Goal: Task Accomplishment & Management: Use online tool/utility

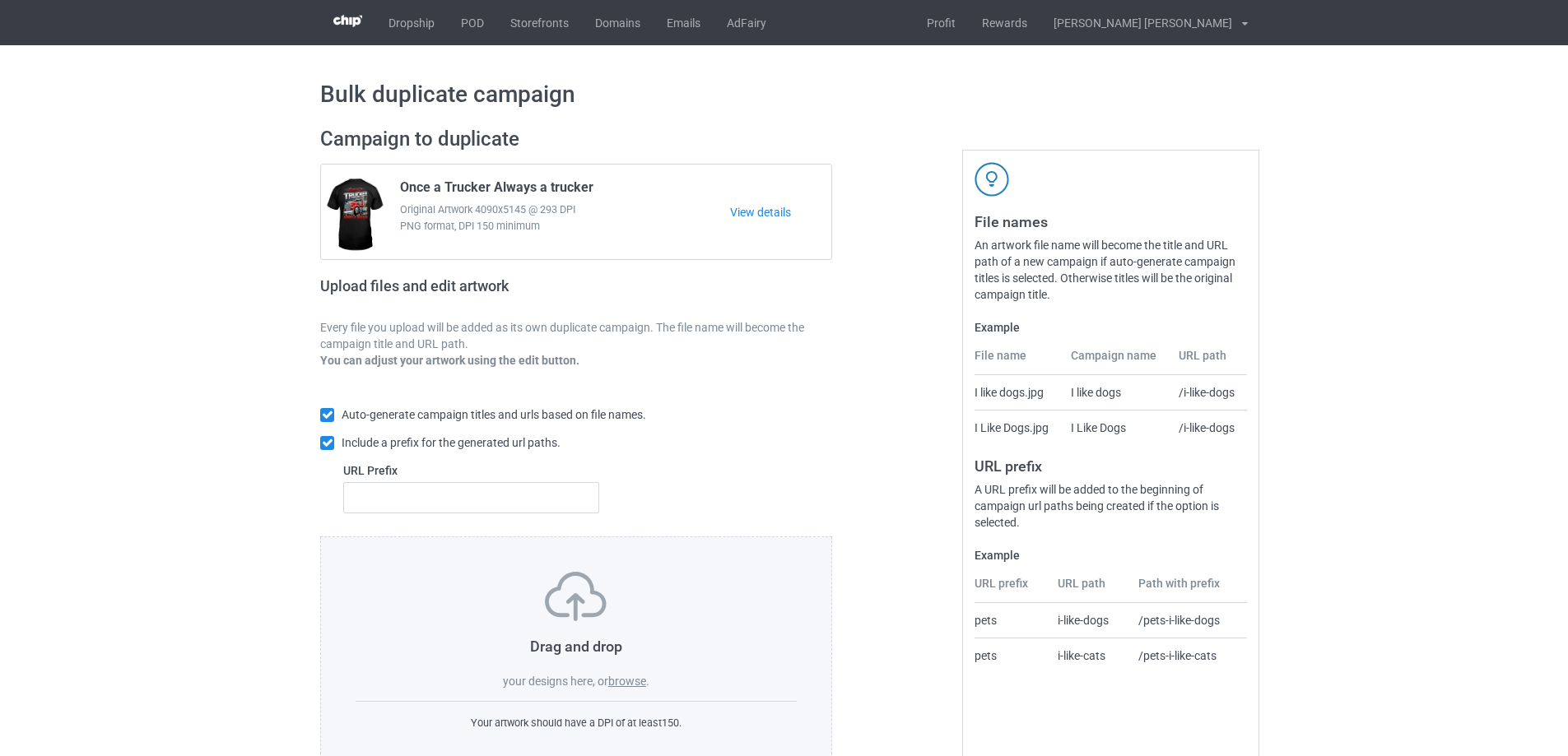
click at [653, 680] on div "Drag and drop your designs here, or browse ." at bounding box center [576, 631] width 441 height 118
click at [633, 681] on label "browse" at bounding box center [628, 681] width 38 height 13
click at [0, 0] on input "browse" at bounding box center [0, 0] width 0 height 0
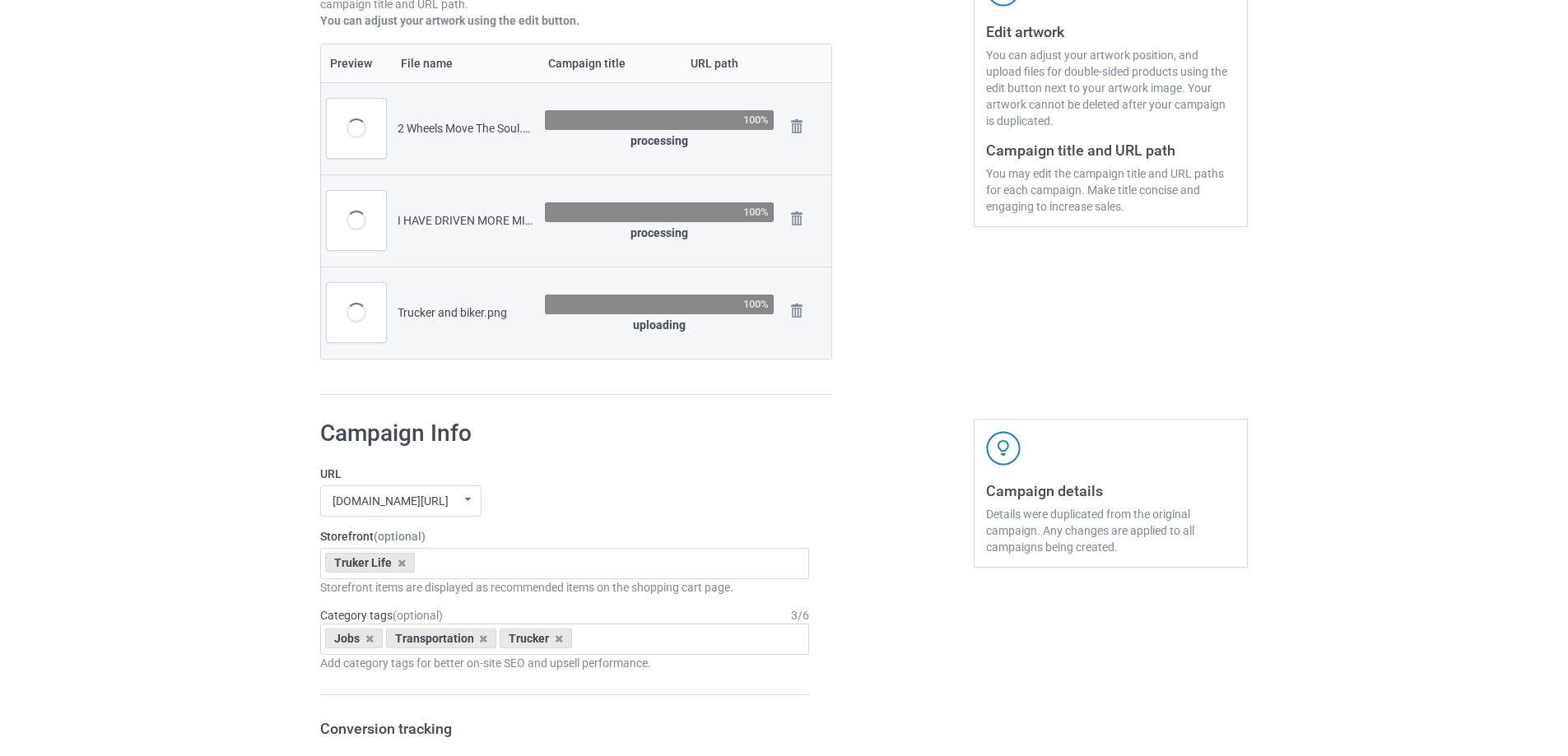
scroll to position [164, 0]
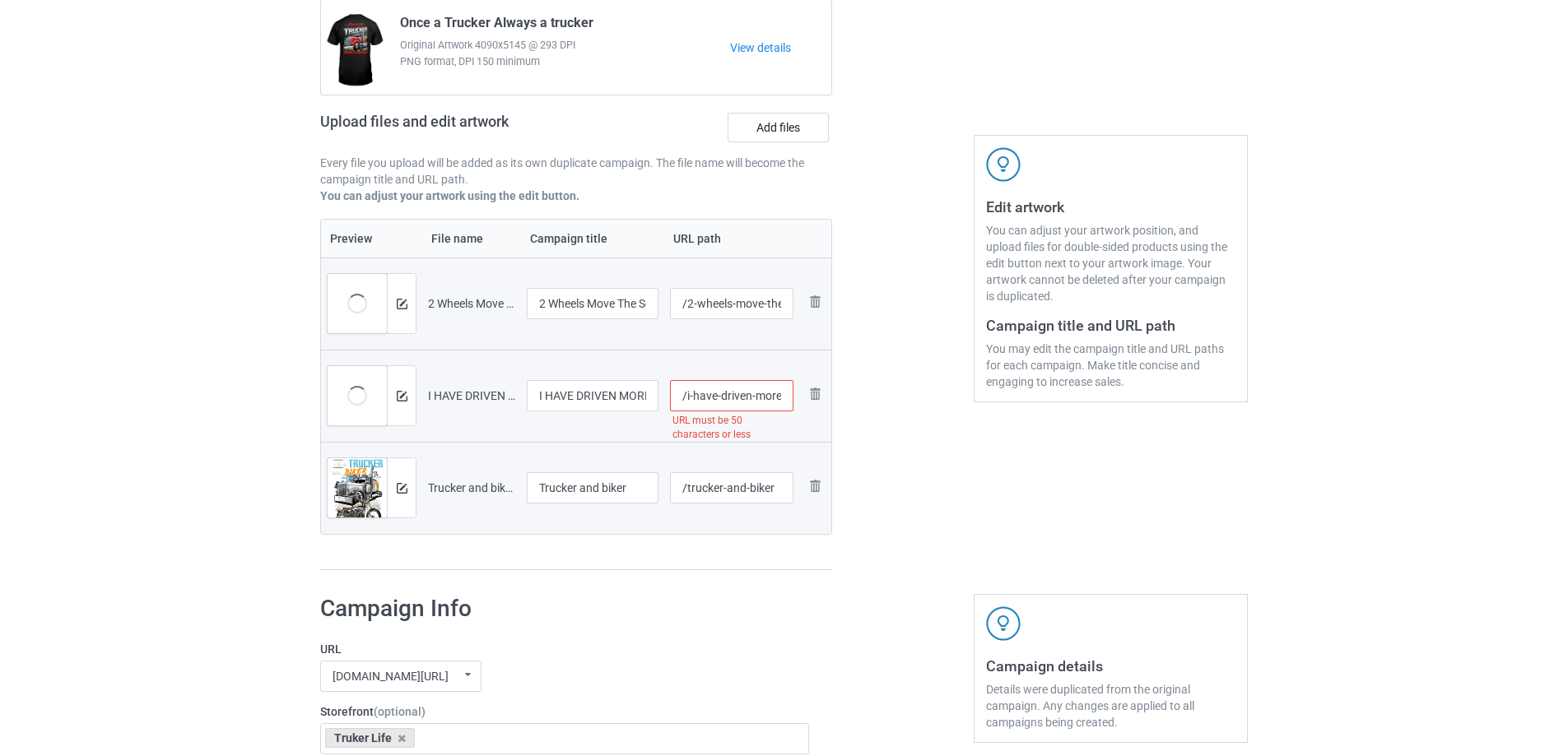
click at [728, 392] on input "/i-have-driven-more-miles-in-reverse-than-you-have-forward" at bounding box center [732, 395] width 124 height 31
type input "/i-have-driven-more-truck-gift"
click at [775, 303] on input "/2-wheels-move-the-soul" at bounding box center [732, 304] width 124 height 31
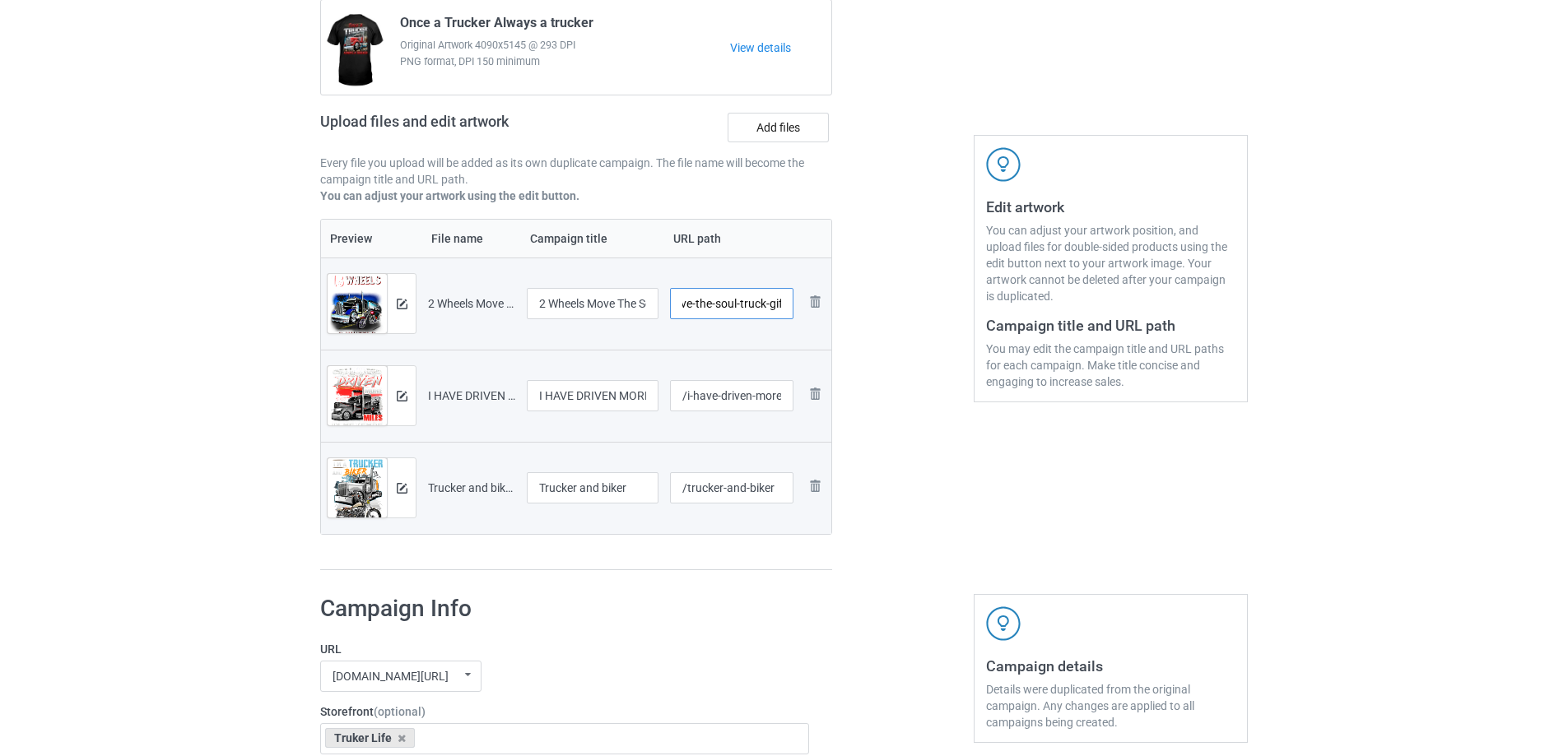
scroll to position [0, 76]
type input "/2-wheels-move-the-soul-truck-gift"
click at [775, 494] on input "/trucker-and-biker" at bounding box center [732, 488] width 124 height 31
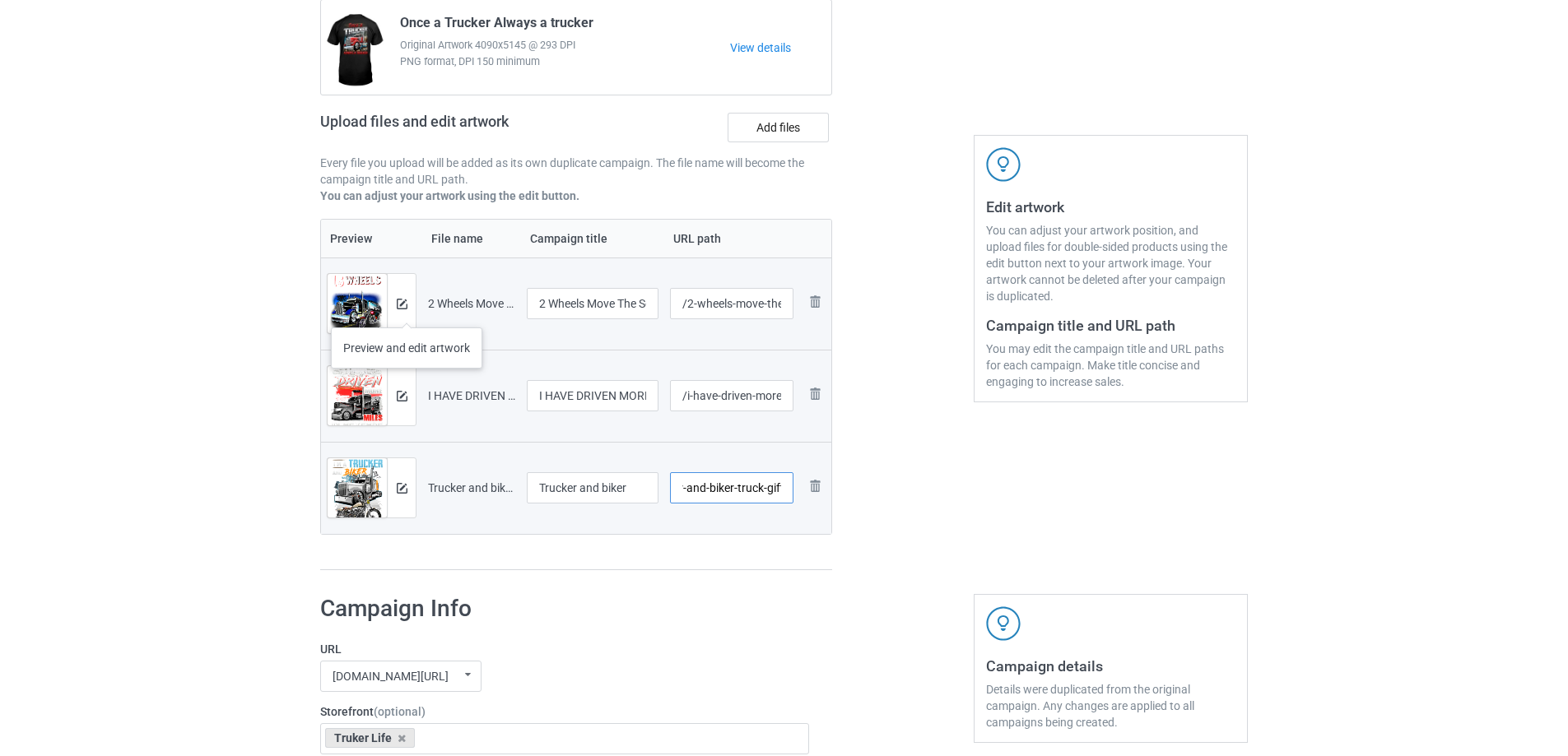
type input "/trucker-and-biker-truck-gift"
click at [406, 310] on button at bounding box center [401, 304] width 11 height 13
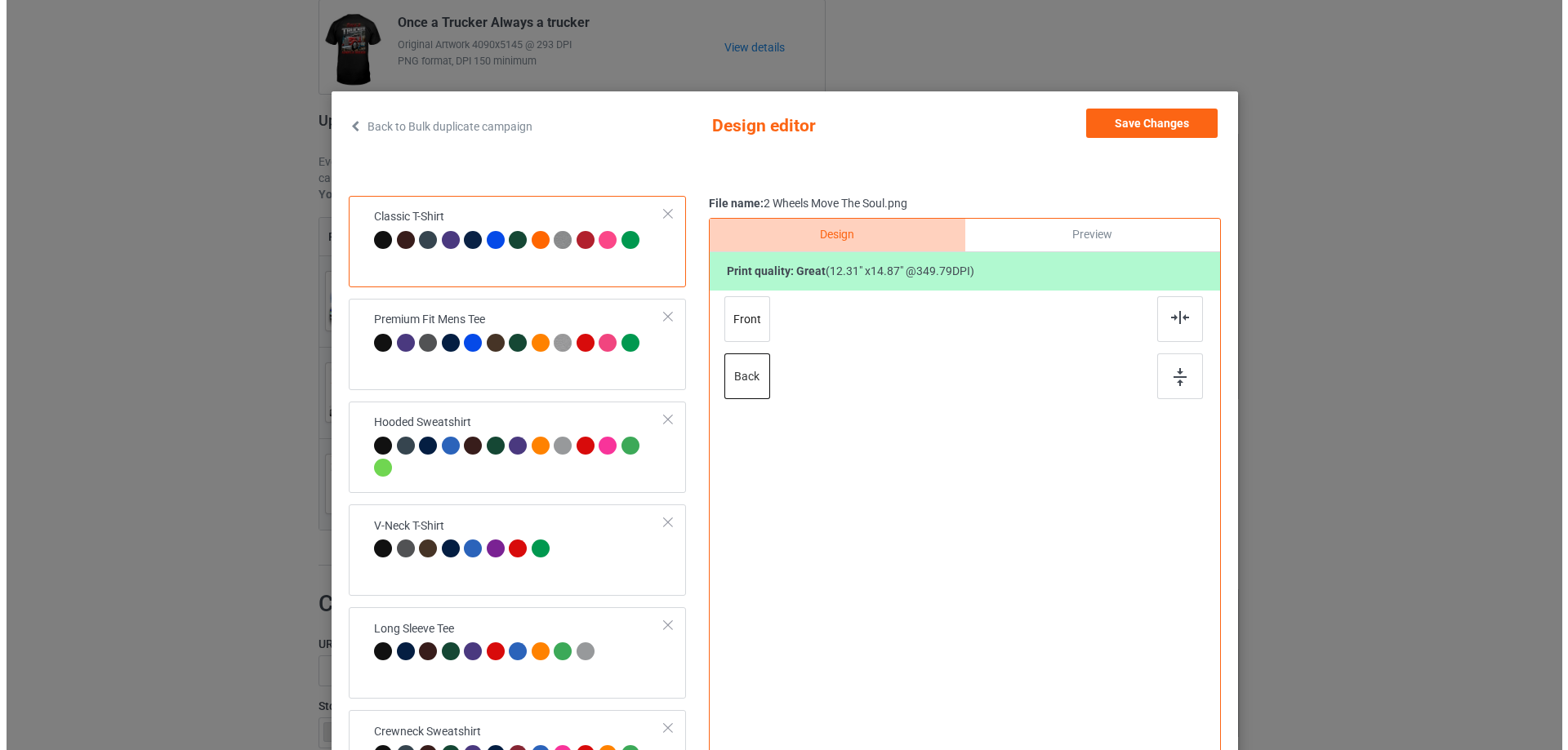
scroll to position [0, 0]
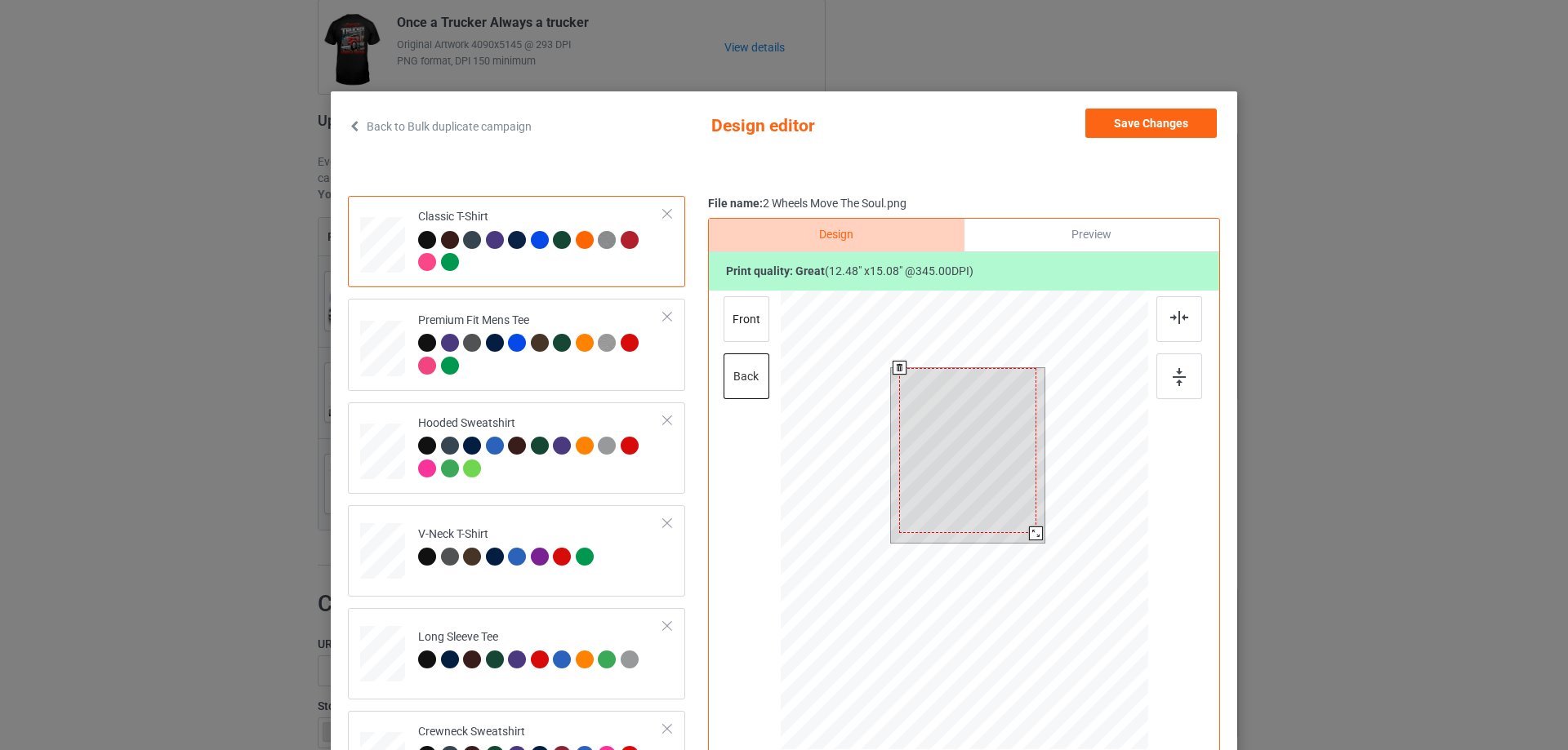
click at [1032, 536] on div at bounding box center [1036, 533] width 14 height 14
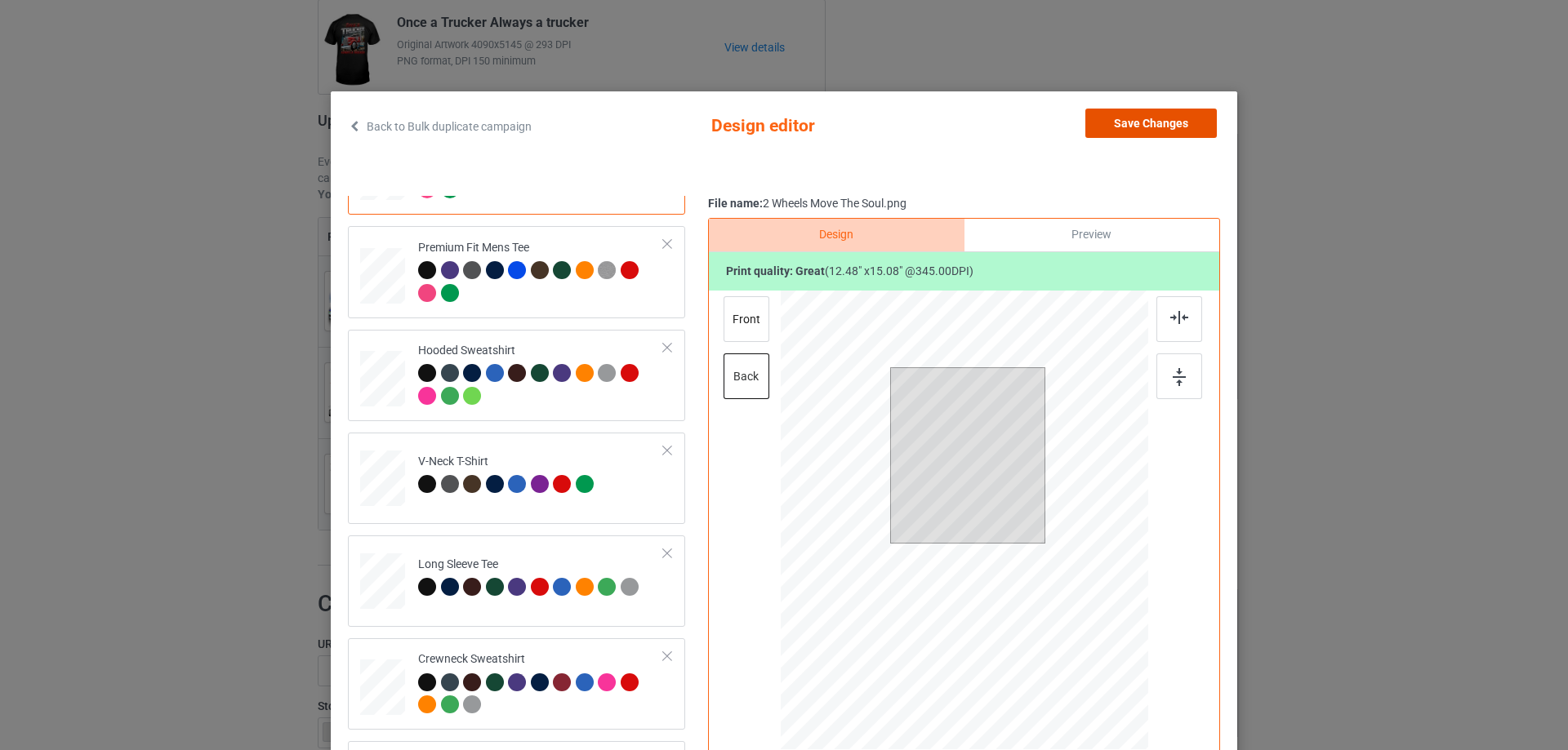
click at [1153, 124] on button "Save Changes" at bounding box center [1151, 124] width 131 height 29
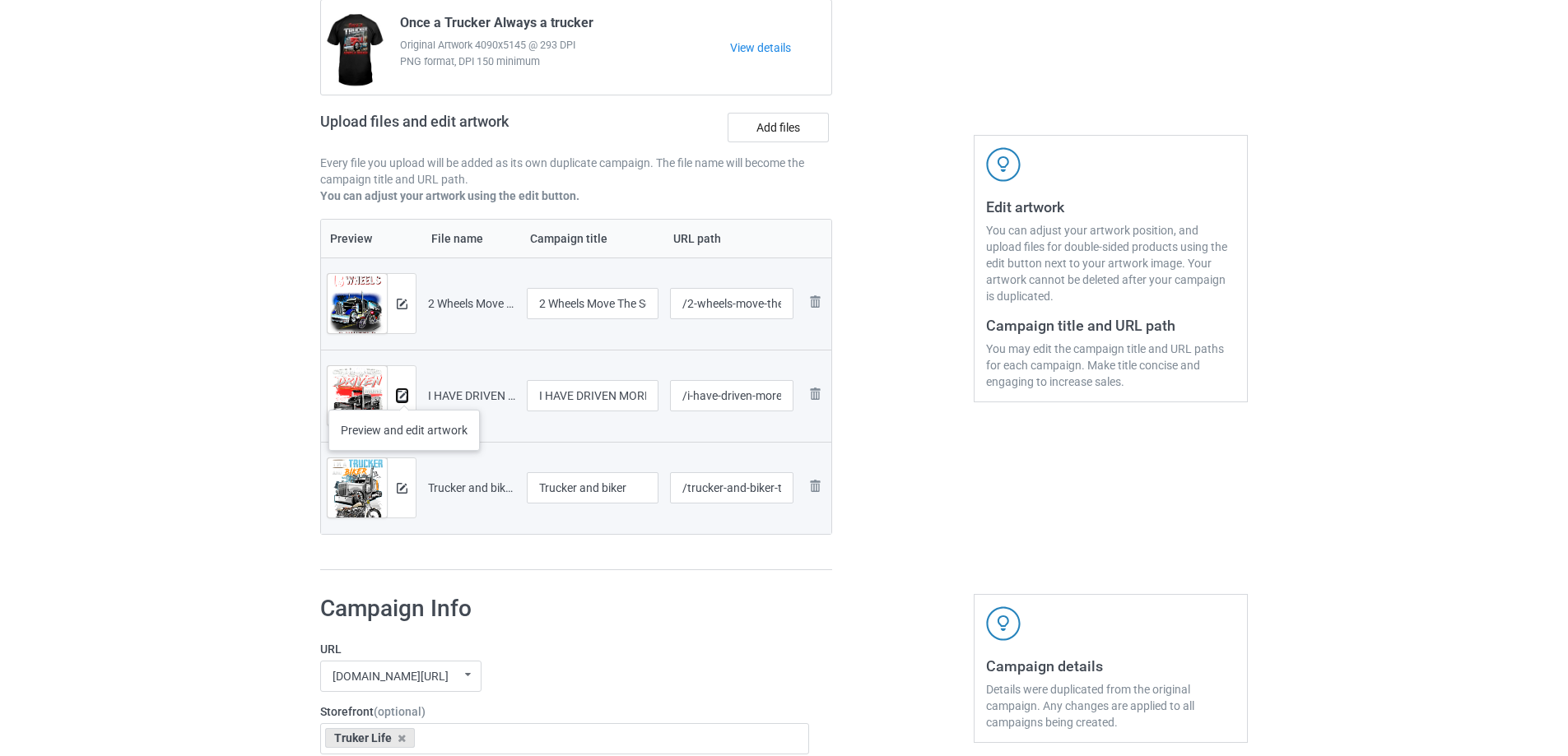
click at [404, 393] on img at bounding box center [401, 395] width 11 height 11
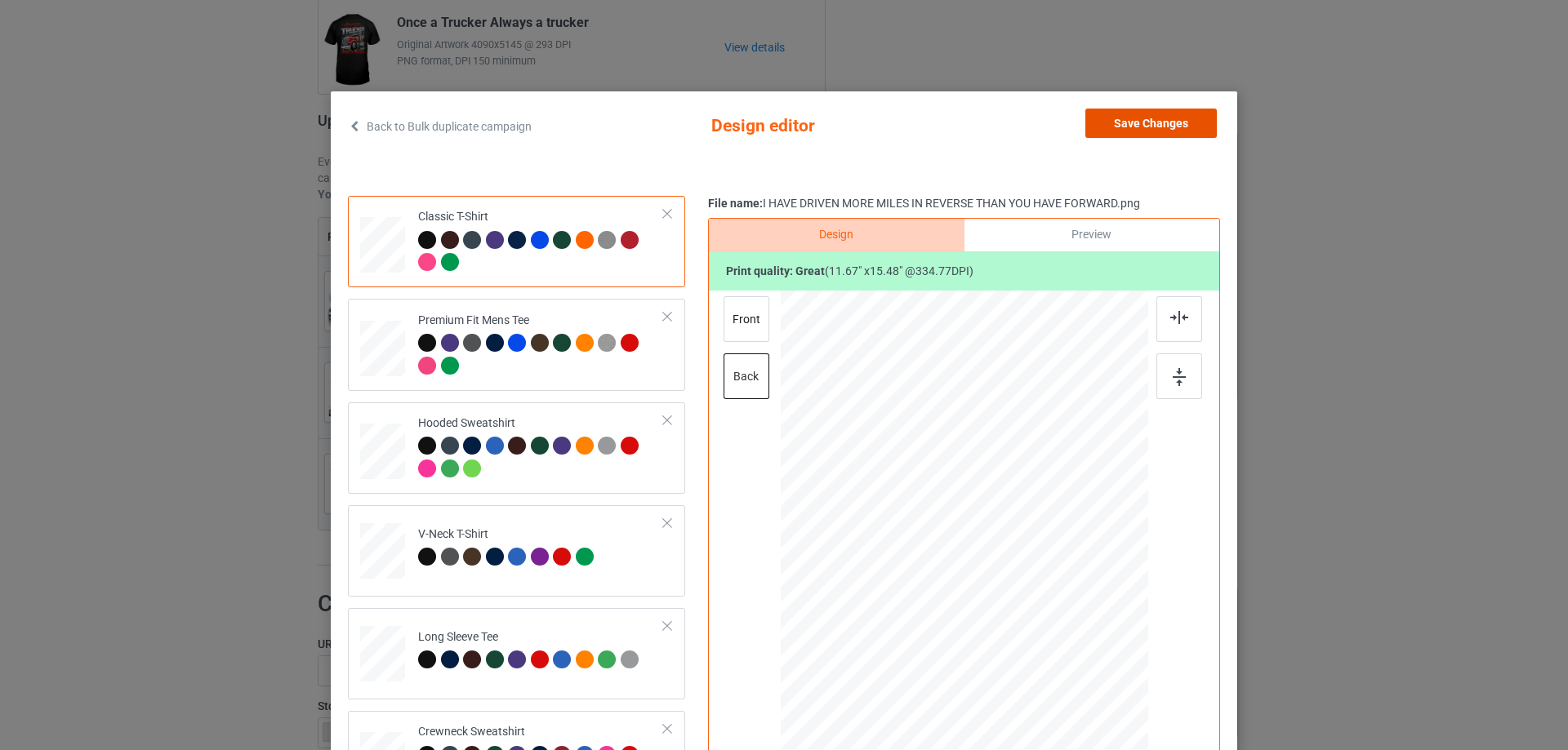
click at [1143, 113] on button "Save Changes" at bounding box center [1151, 124] width 131 height 29
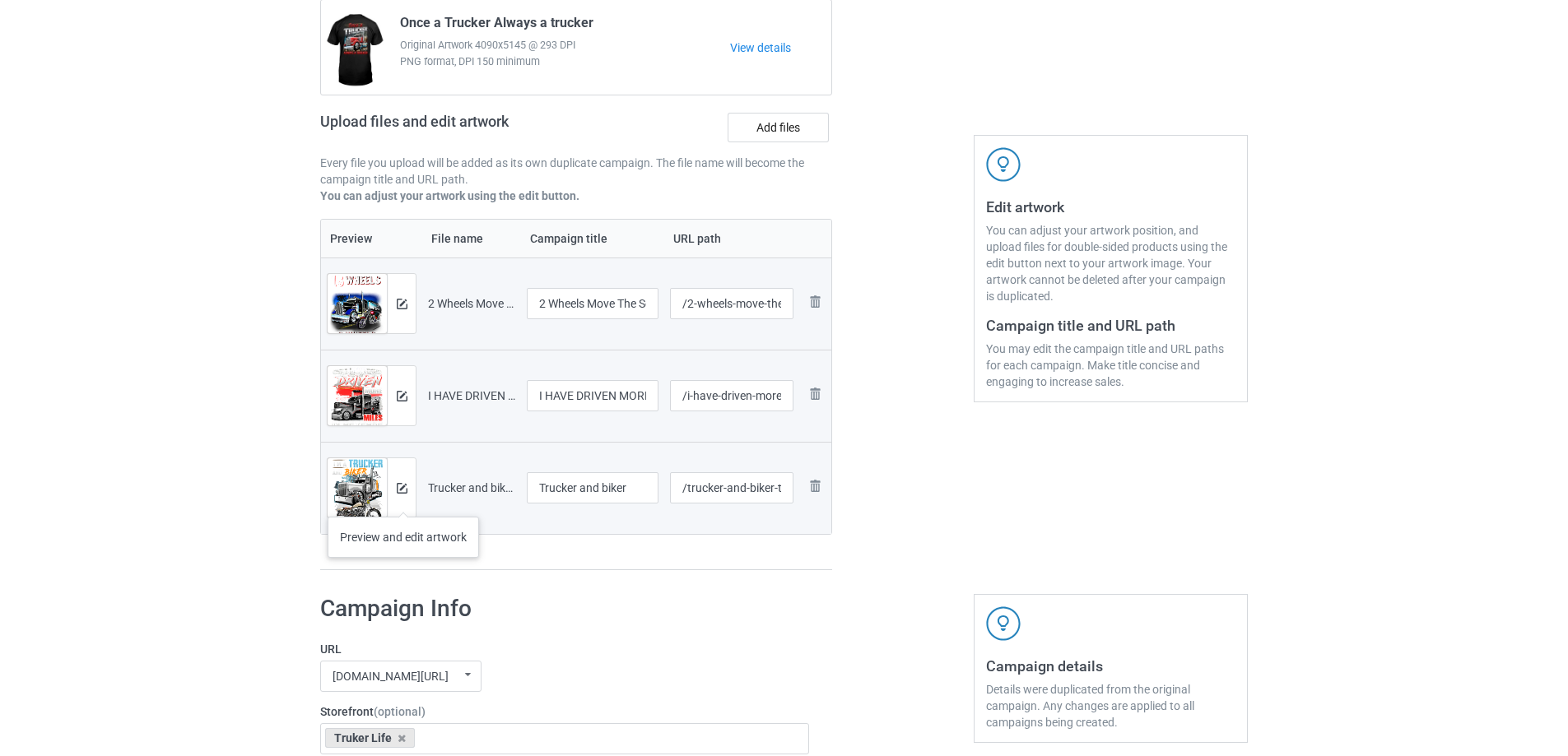
click at [401, 500] on div at bounding box center [400, 488] width 29 height 59
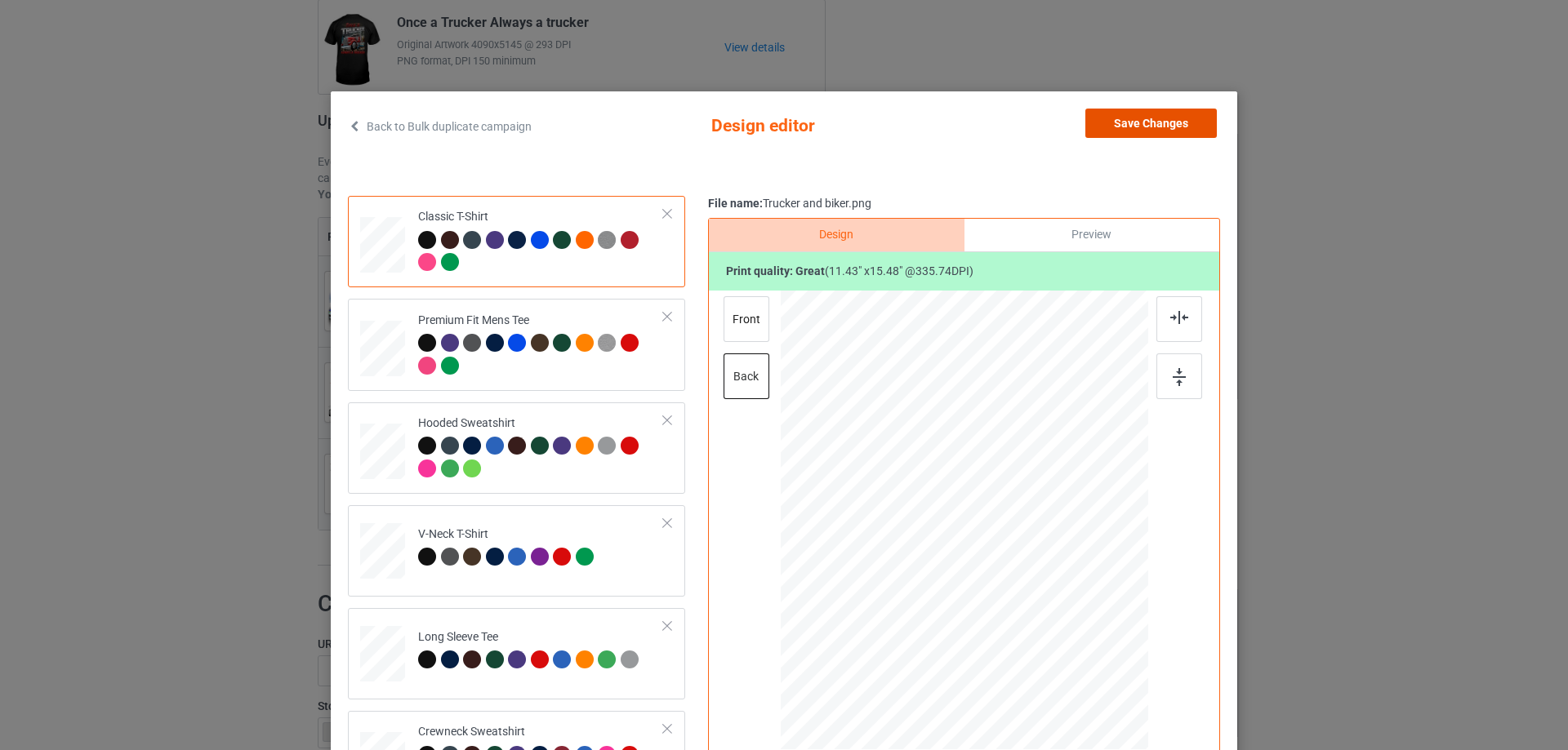
click at [1165, 124] on button "Save Changes" at bounding box center [1151, 124] width 131 height 29
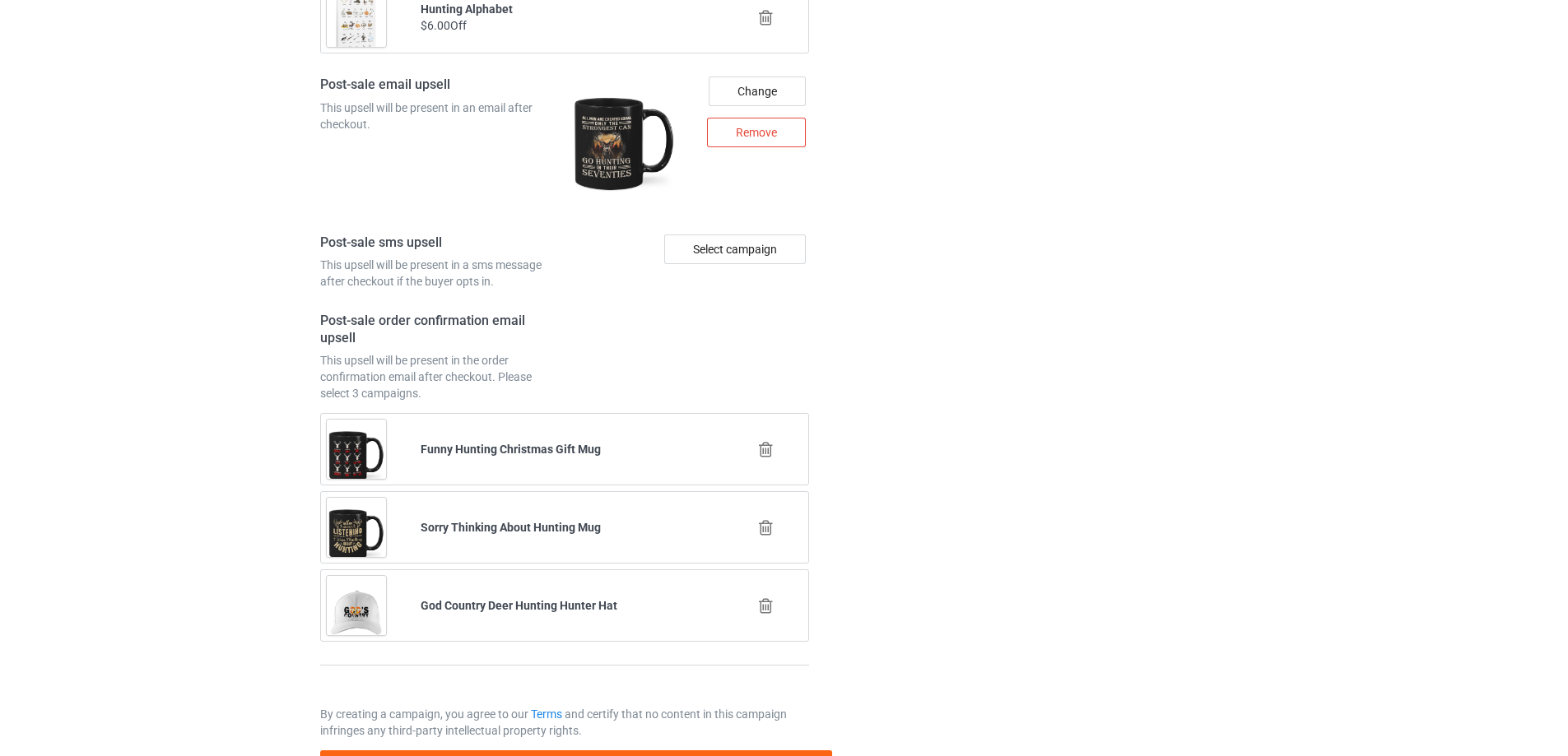
scroll to position [2402, 0]
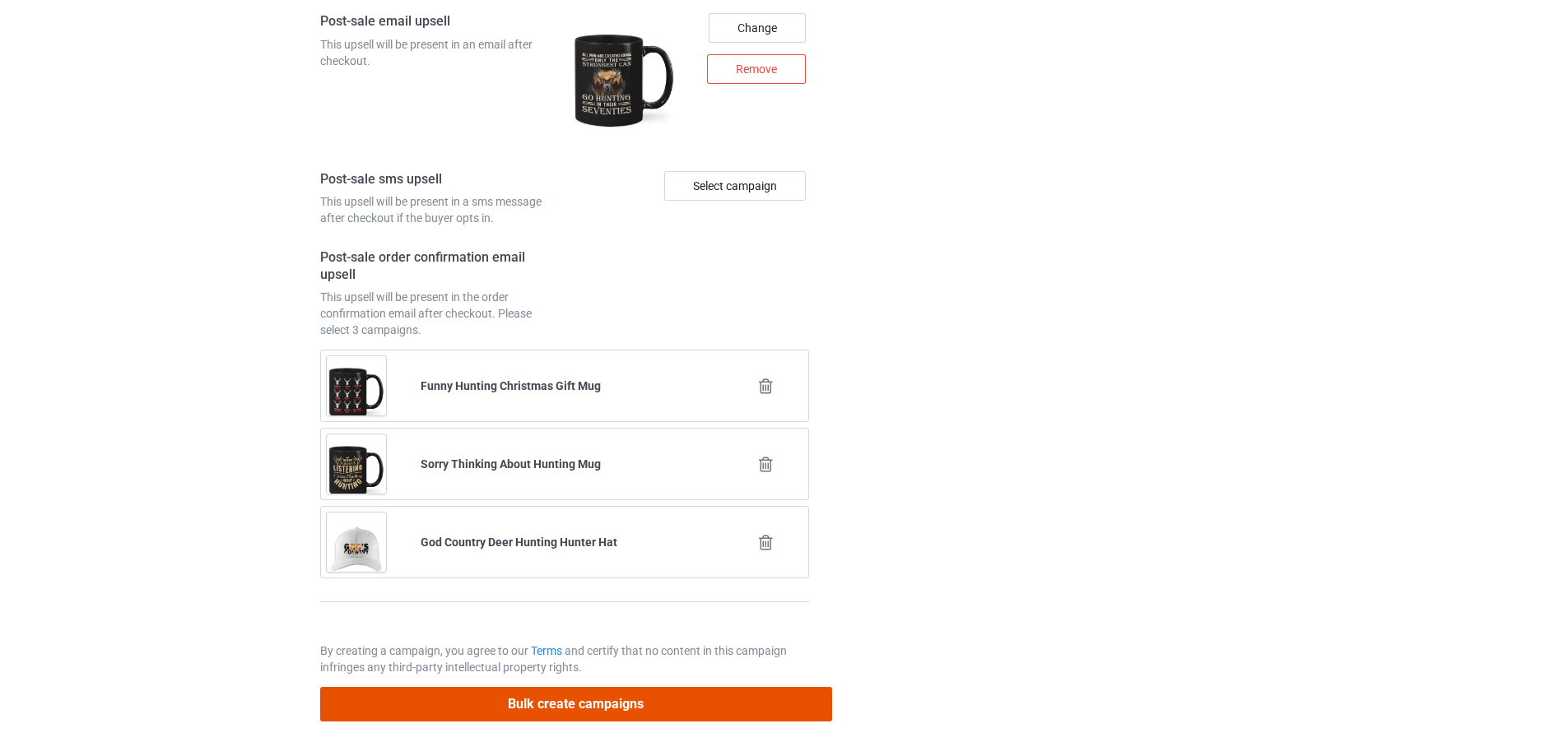
click at [509, 710] on button "Bulk create campaigns" at bounding box center [576, 703] width 512 height 34
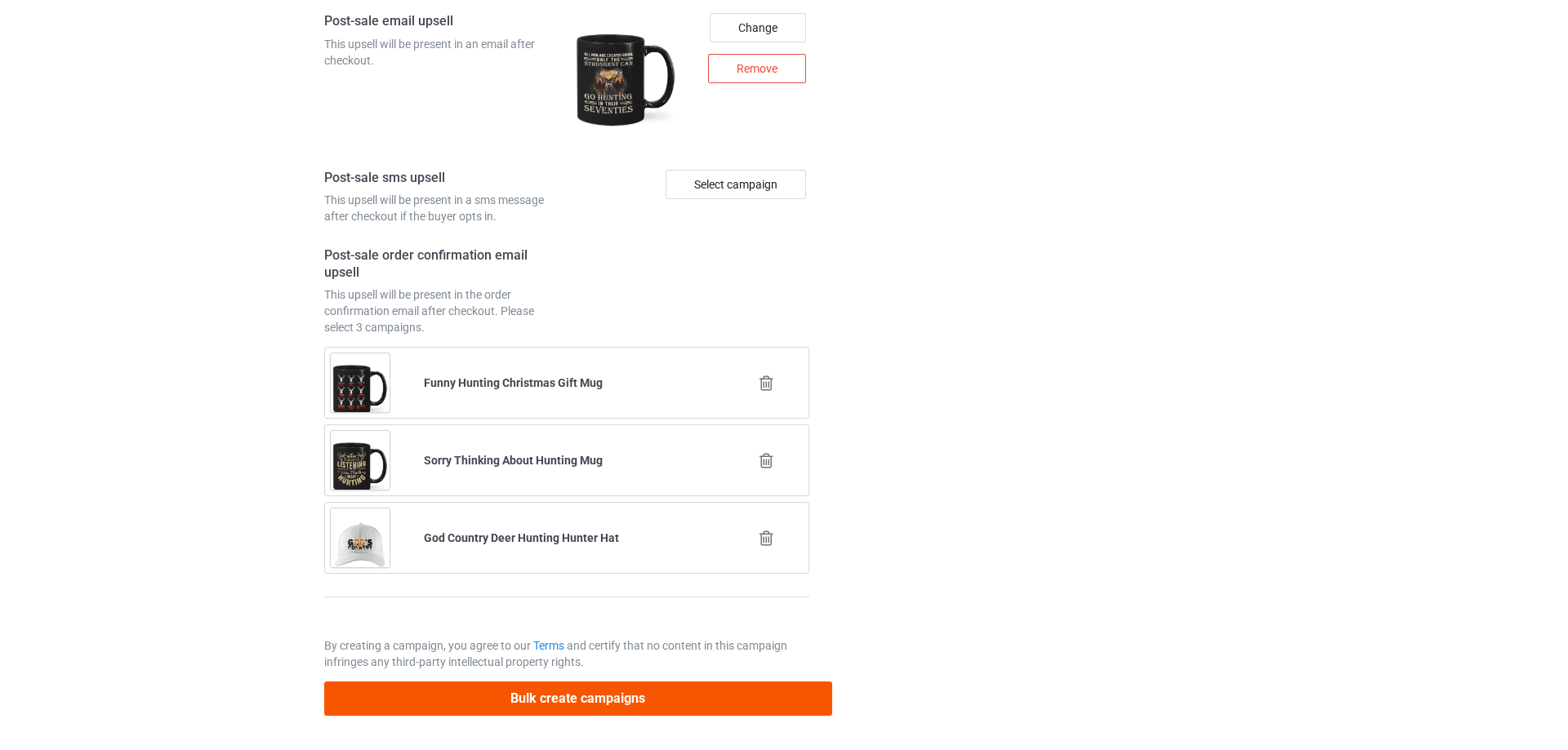
scroll to position [0, 0]
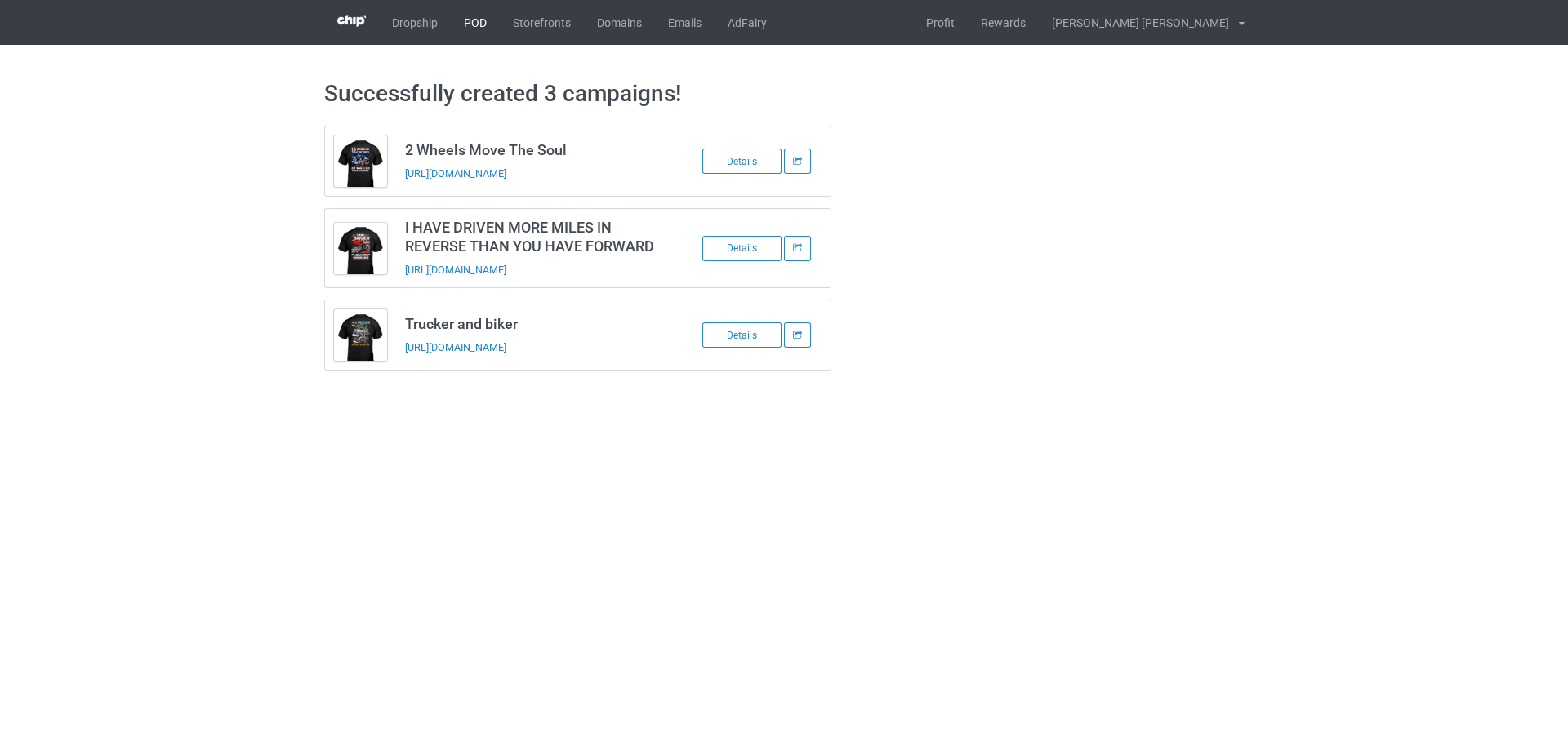
click at [484, 22] on link "POD" at bounding box center [475, 22] width 49 height 45
